Goal: Transaction & Acquisition: Purchase product/service

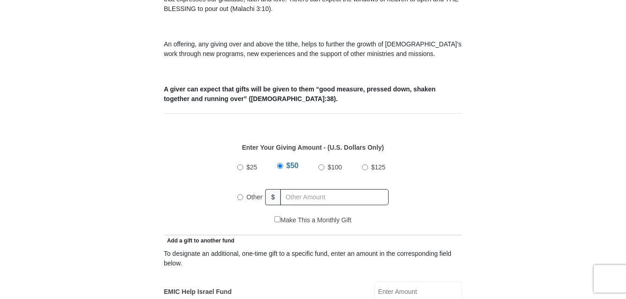
scroll to position [321, 0]
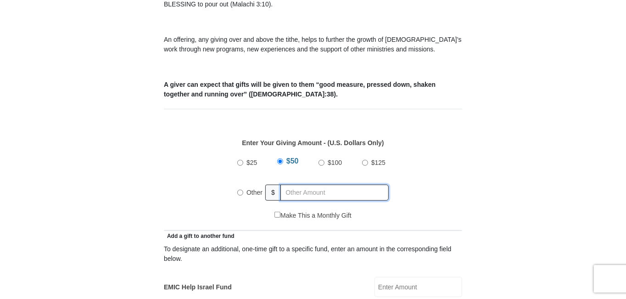
radio input "true"
click at [291, 185] on input "text" at bounding box center [336, 193] width 105 height 16
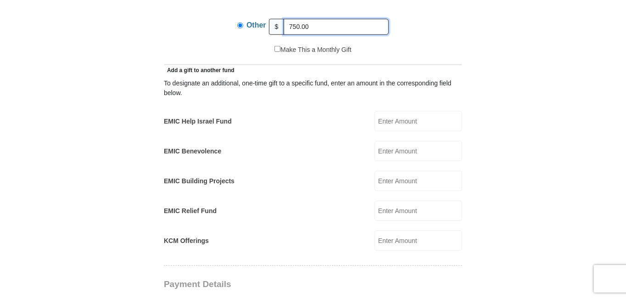
scroll to position [551, 0]
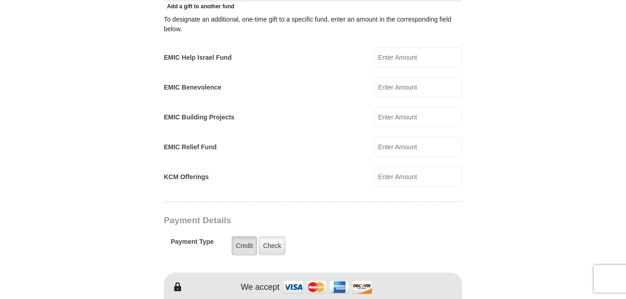
type input "750.00"
click at [246, 237] on label "Credit" at bounding box center [244, 246] width 25 height 19
click at [0, 0] on input "Credit" at bounding box center [0, 0] width 0 height 0
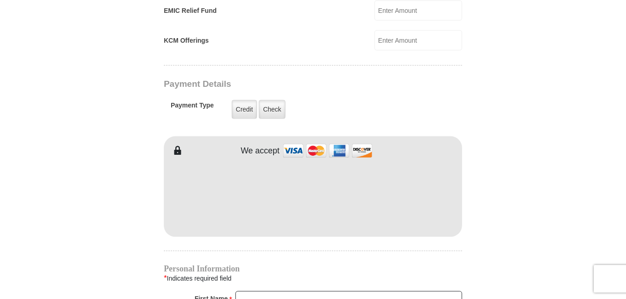
scroll to position [689, 0]
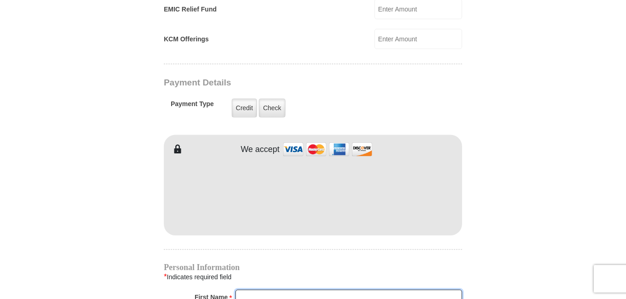
type input "Anthony"
type input "Erby"
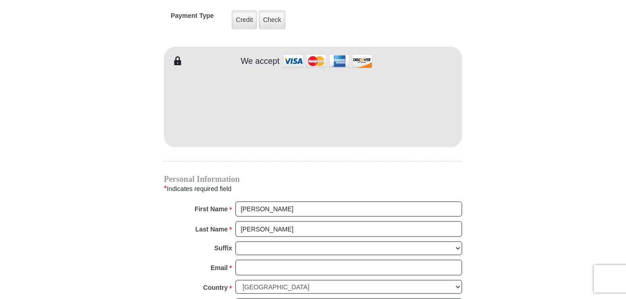
scroll to position [873, 0]
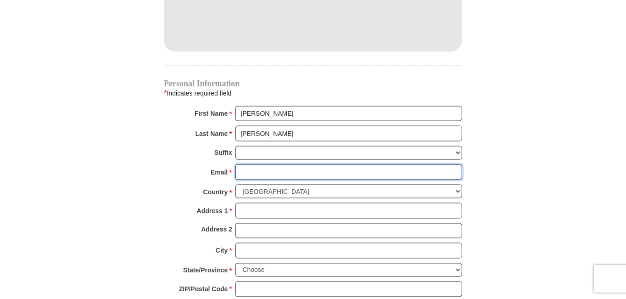
click at [255, 164] on input "Email *" at bounding box center [349, 172] width 227 height 16
type input "terby@kcm.org"
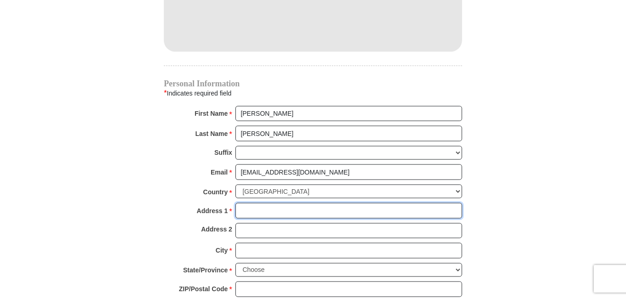
type input "3904 Gladney Lane"
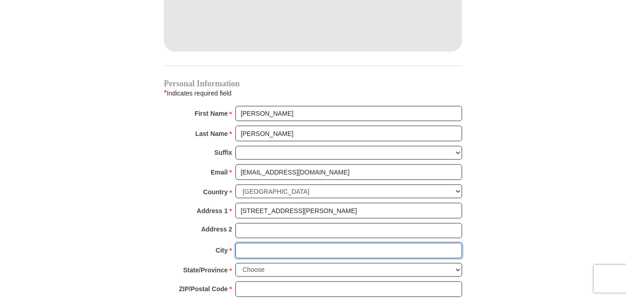
type input "Fort Worth"
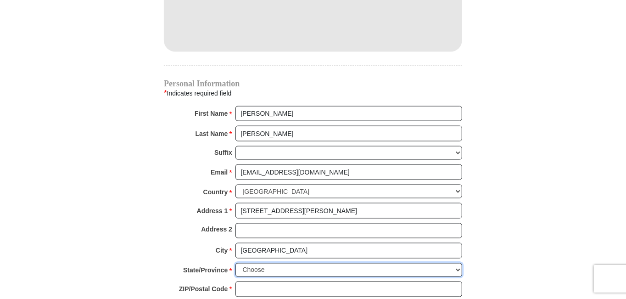
select select "TX"
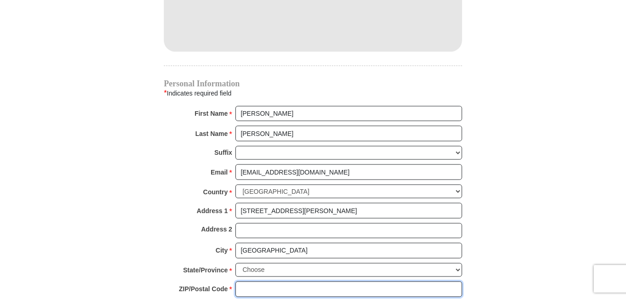
type input "76244"
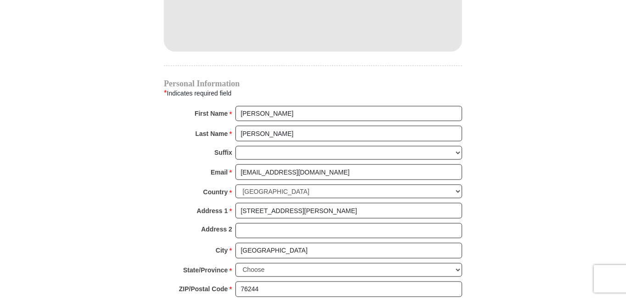
type input "8172715062"
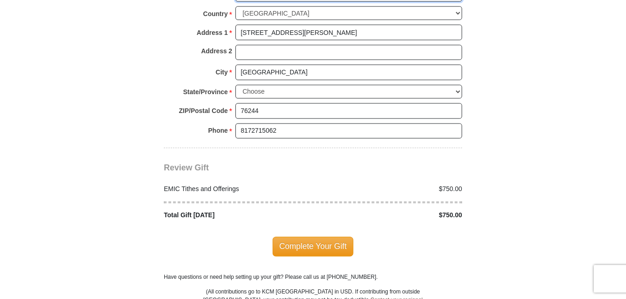
scroll to position [1056, 0]
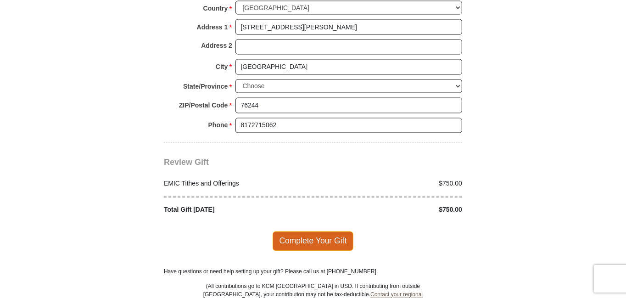
click at [312, 231] on span "Complete Your Gift" at bounding box center [313, 240] width 81 height 19
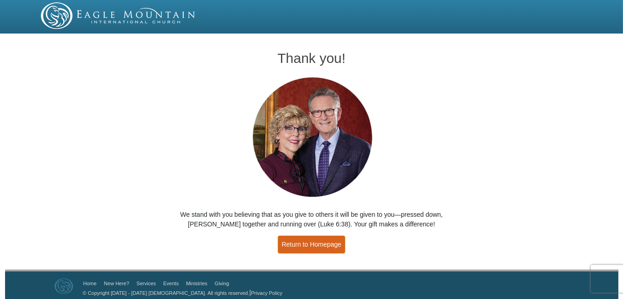
click at [313, 244] on link "Return to Homepage" at bounding box center [312, 245] width 68 height 18
